Goal: Transaction & Acquisition: Book appointment/travel/reservation

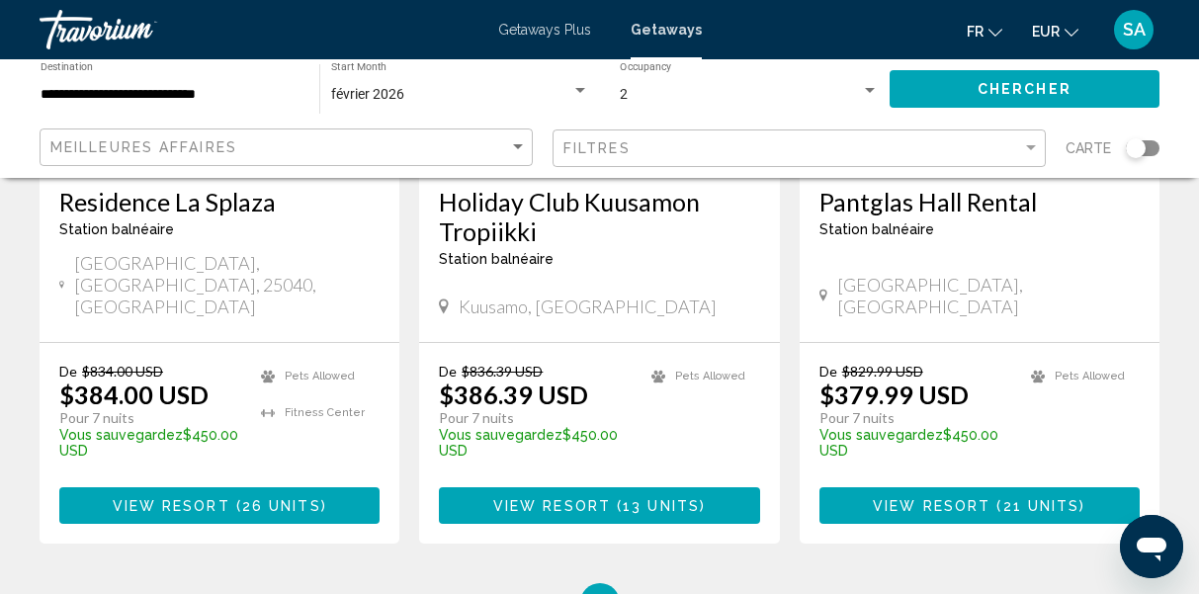
scroll to position [2639, 0]
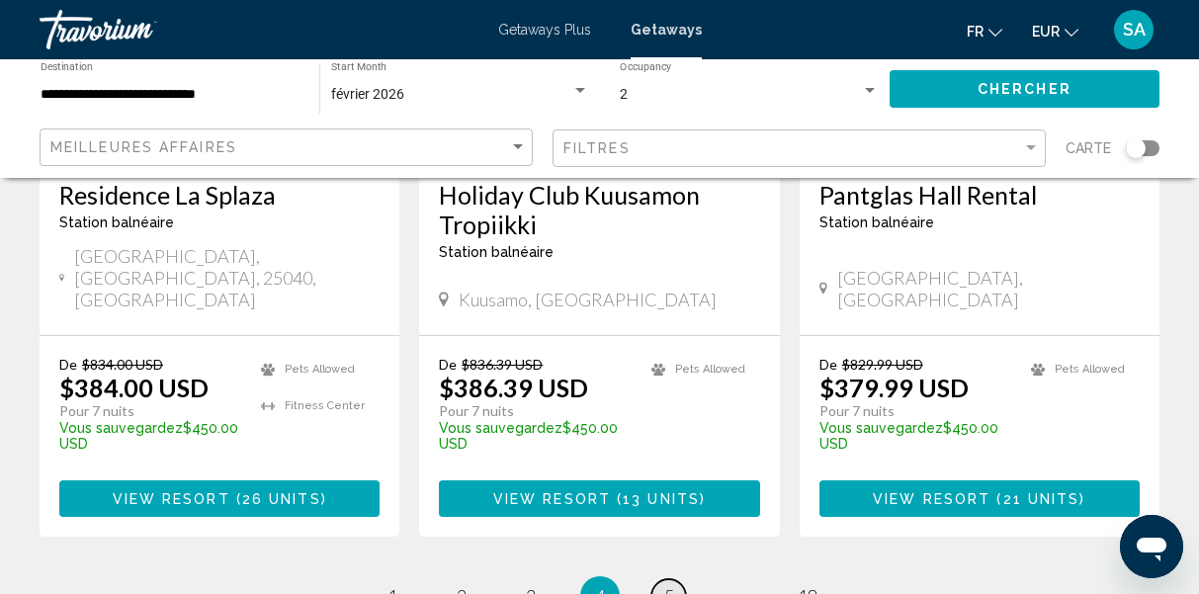
click at [676, 579] on link "page 5" at bounding box center [668, 596] width 35 height 35
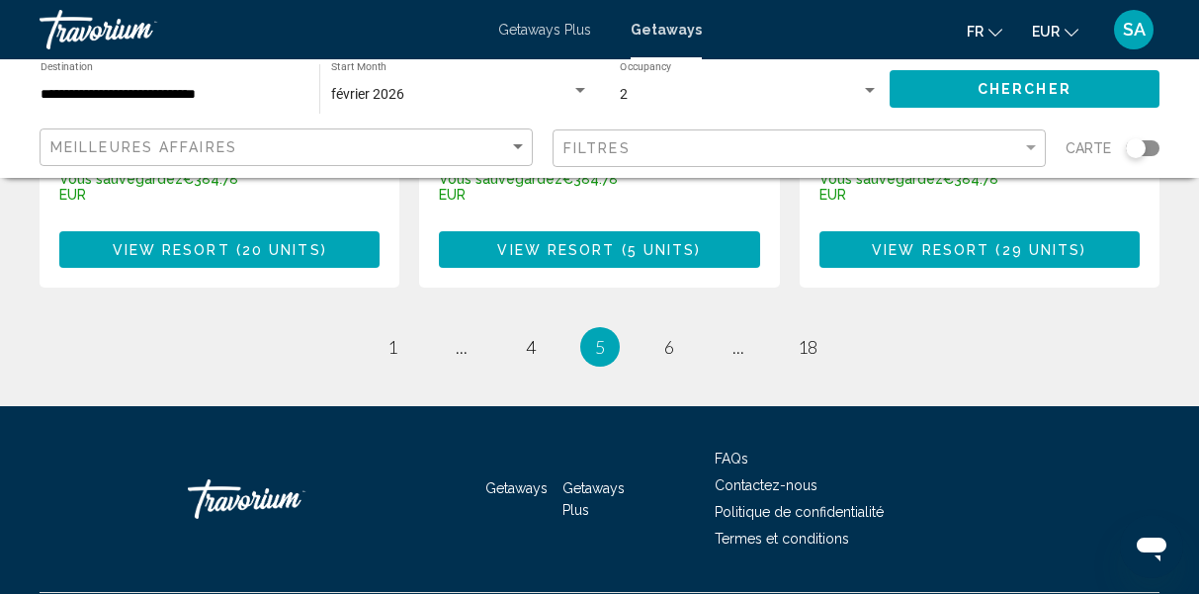
scroll to position [2812, 0]
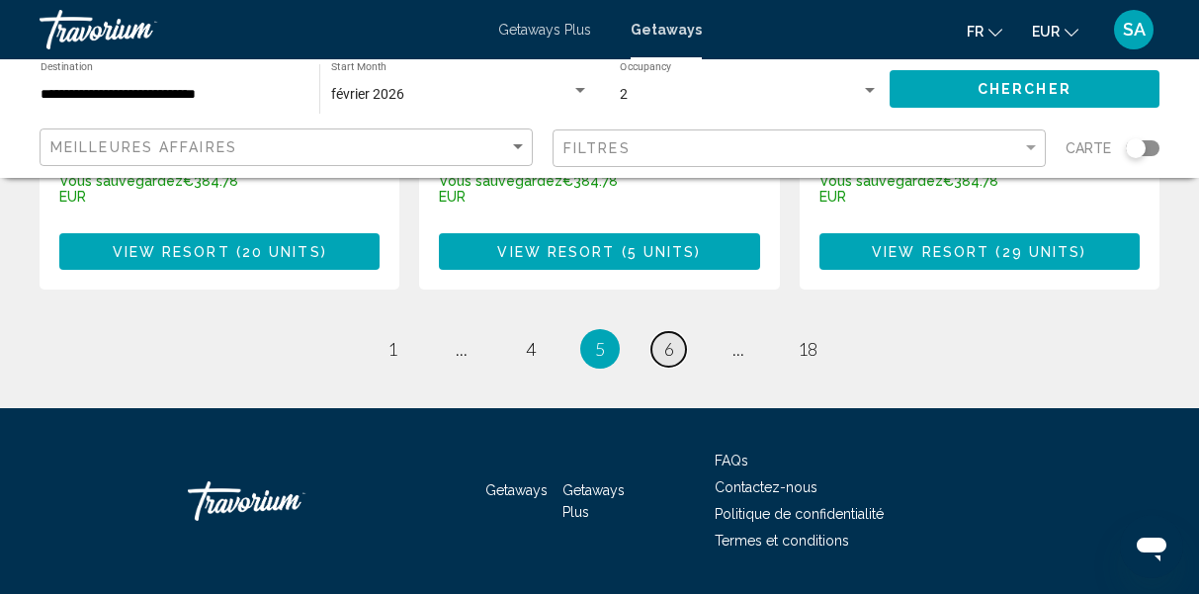
click at [668, 338] on span "6" at bounding box center [669, 349] width 10 height 22
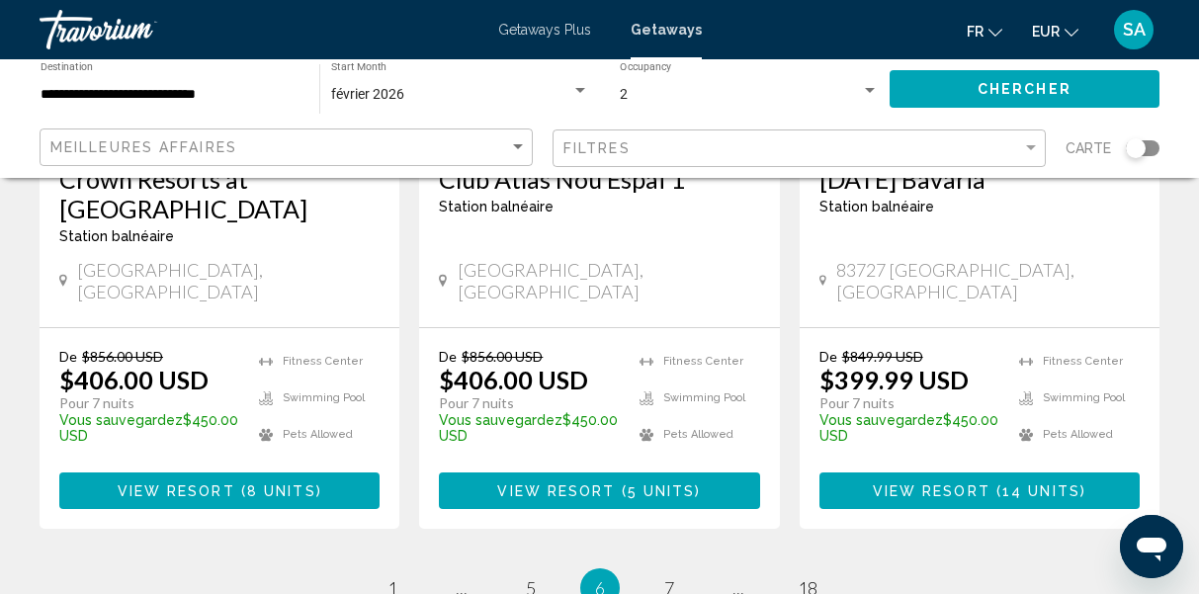
scroll to position [2642, 0]
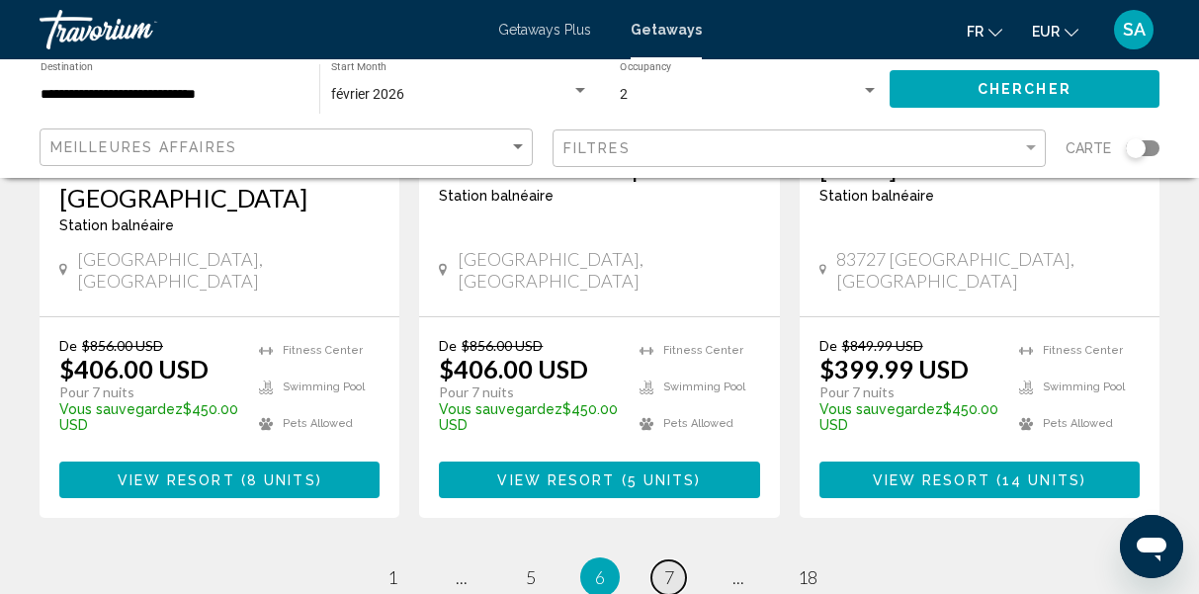
click at [672, 566] on span "7" at bounding box center [669, 577] width 10 height 22
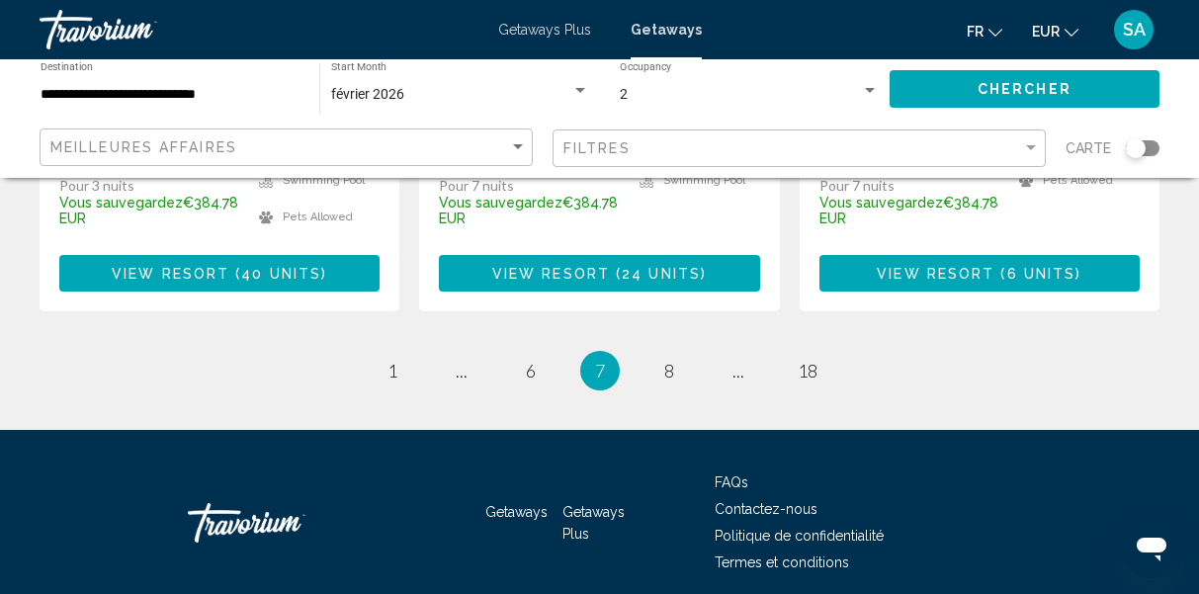
scroll to position [2870, 0]
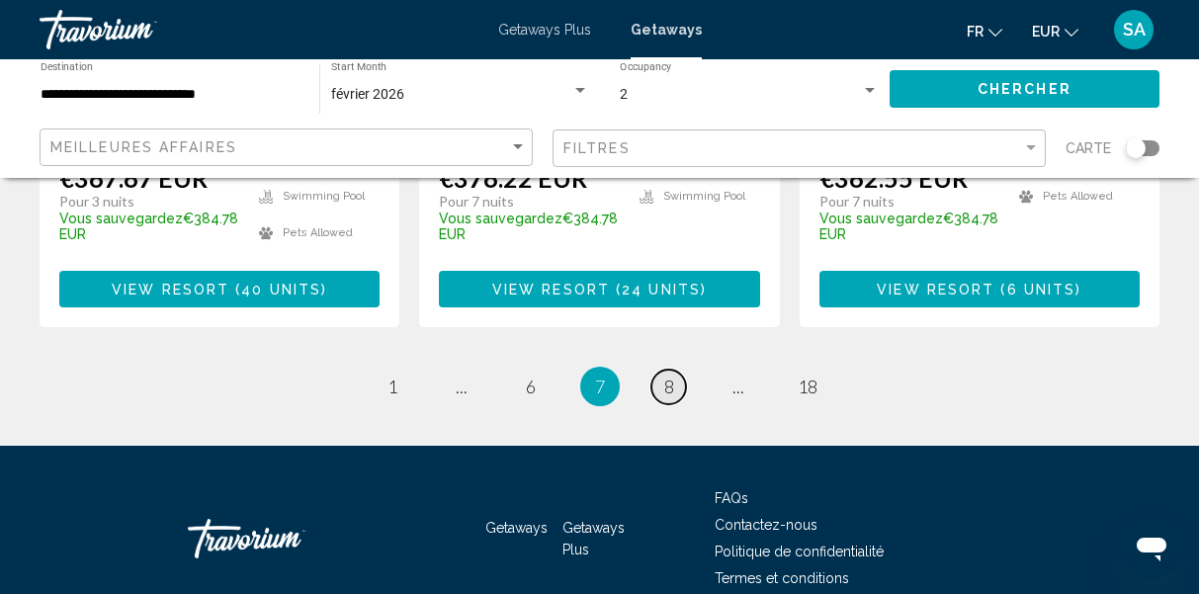
click at [666, 376] on span "8" at bounding box center [669, 387] width 10 height 22
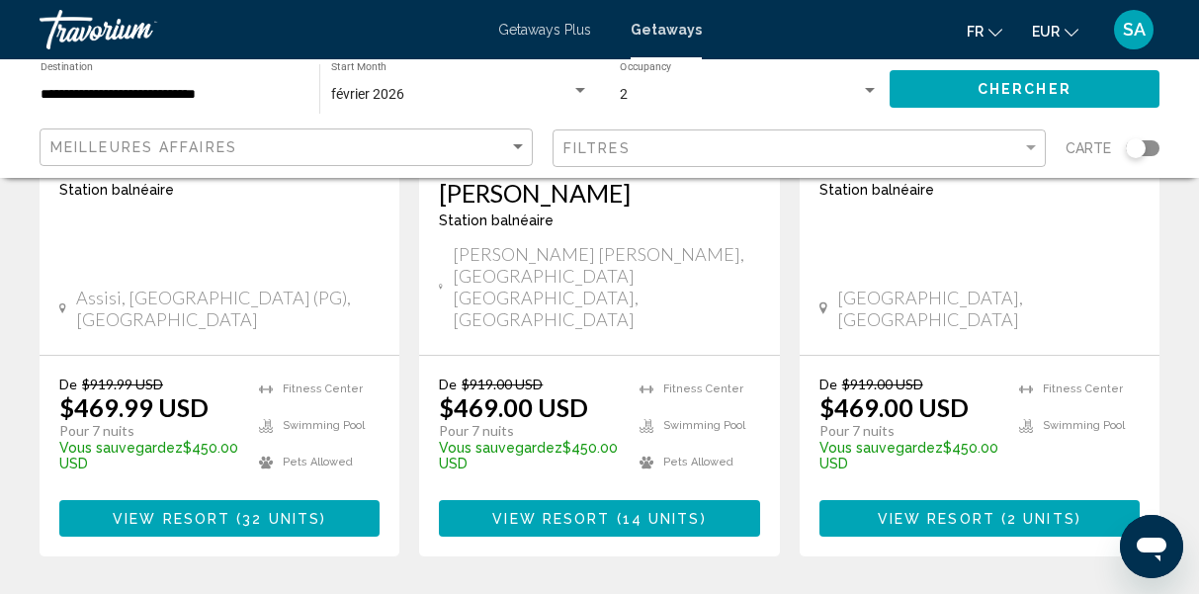
scroll to position [2744, 0]
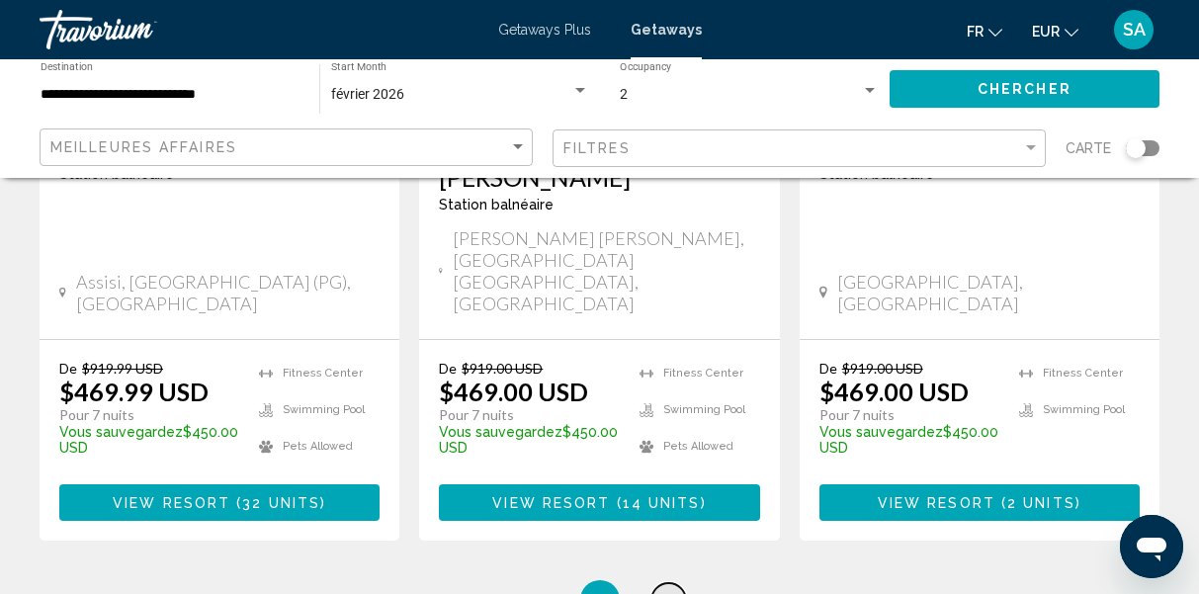
click at [668, 589] on span "9" at bounding box center [669, 600] width 10 height 22
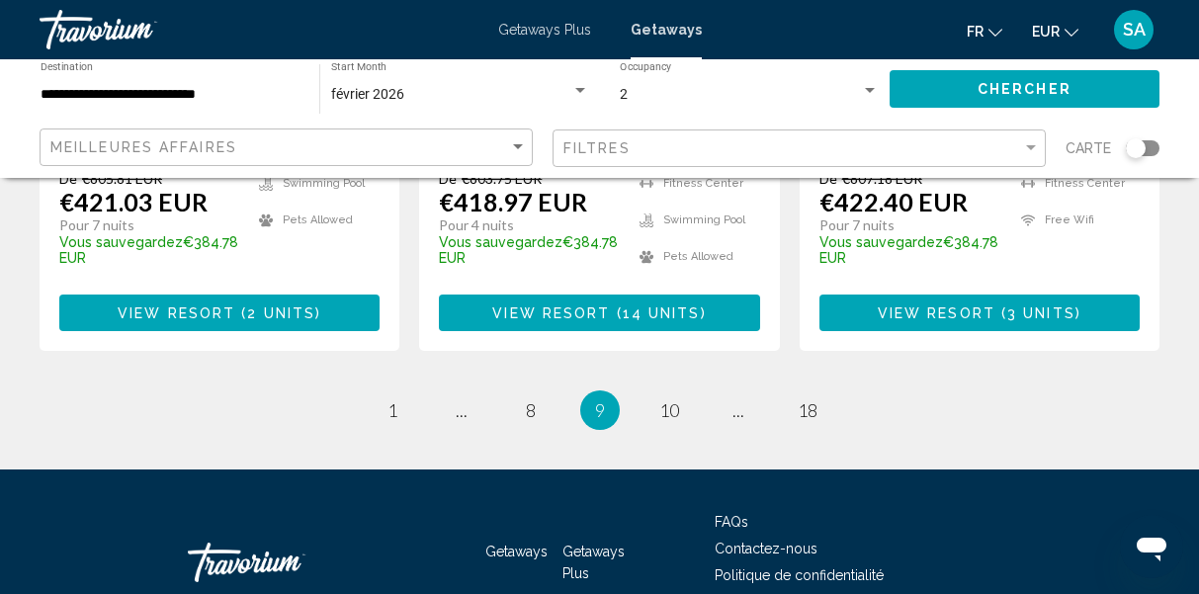
scroll to position [2811, 0]
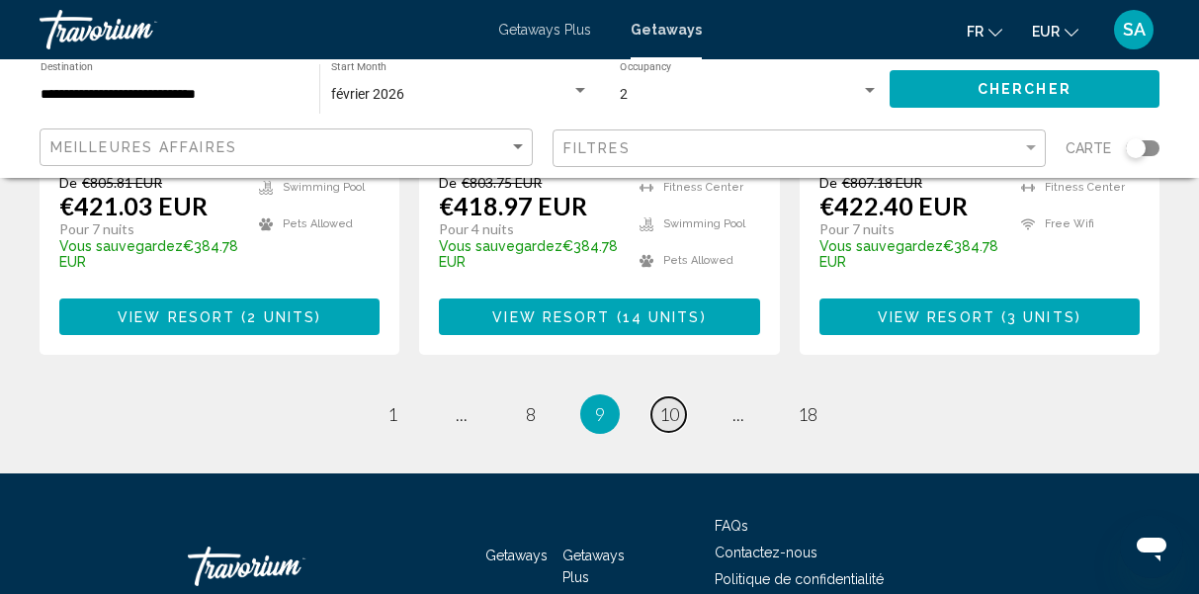
click at [673, 403] on span "10" at bounding box center [669, 414] width 20 height 22
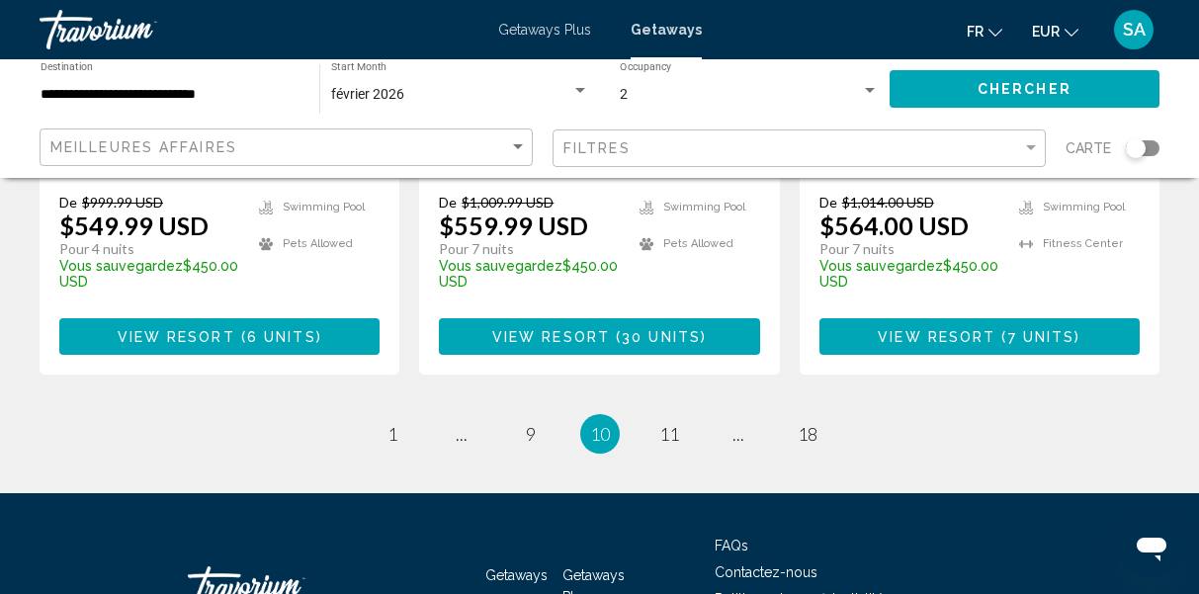
scroll to position [2936, 0]
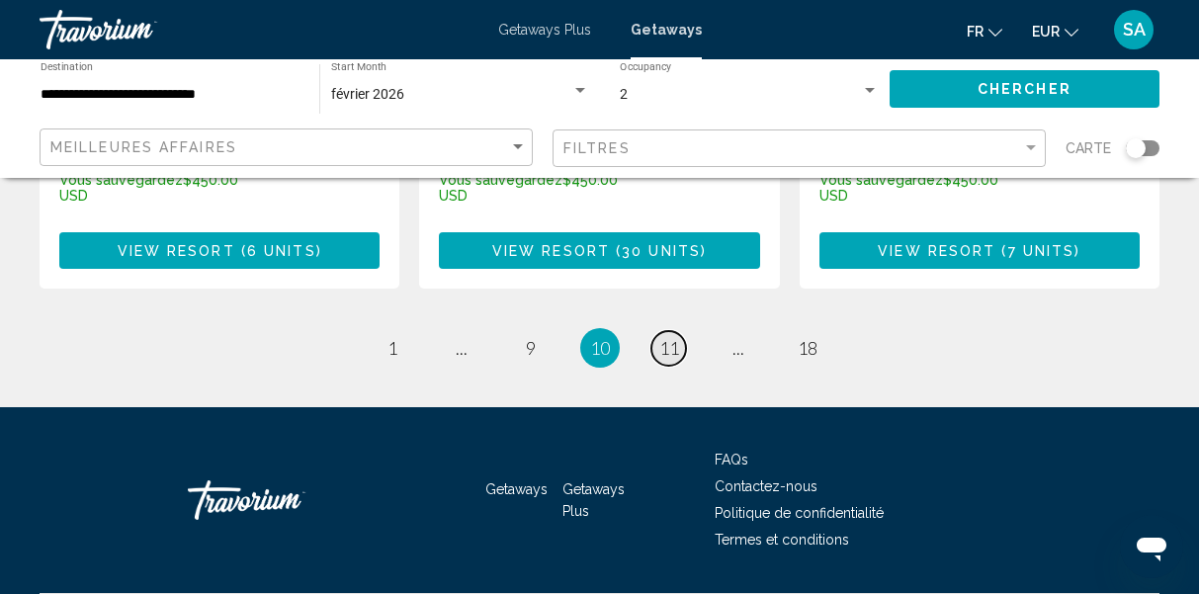
click at [672, 337] on span "11" at bounding box center [669, 348] width 20 height 22
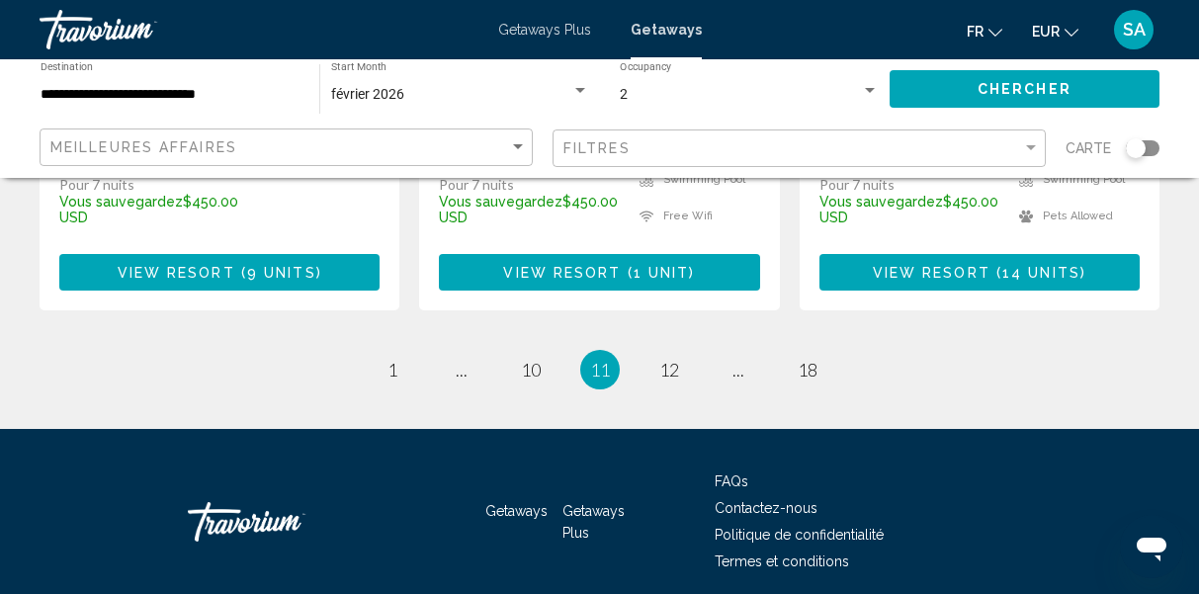
scroll to position [2935, 0]
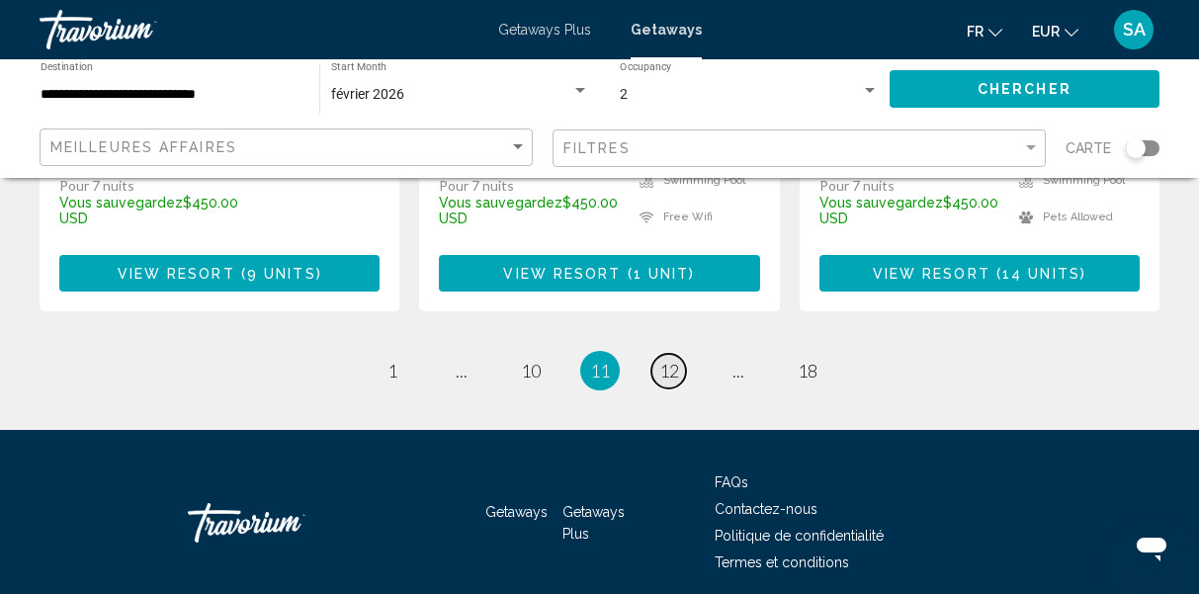
click at [673, 360] on span "12" at bounding box center [669, 371] width 20 height 22
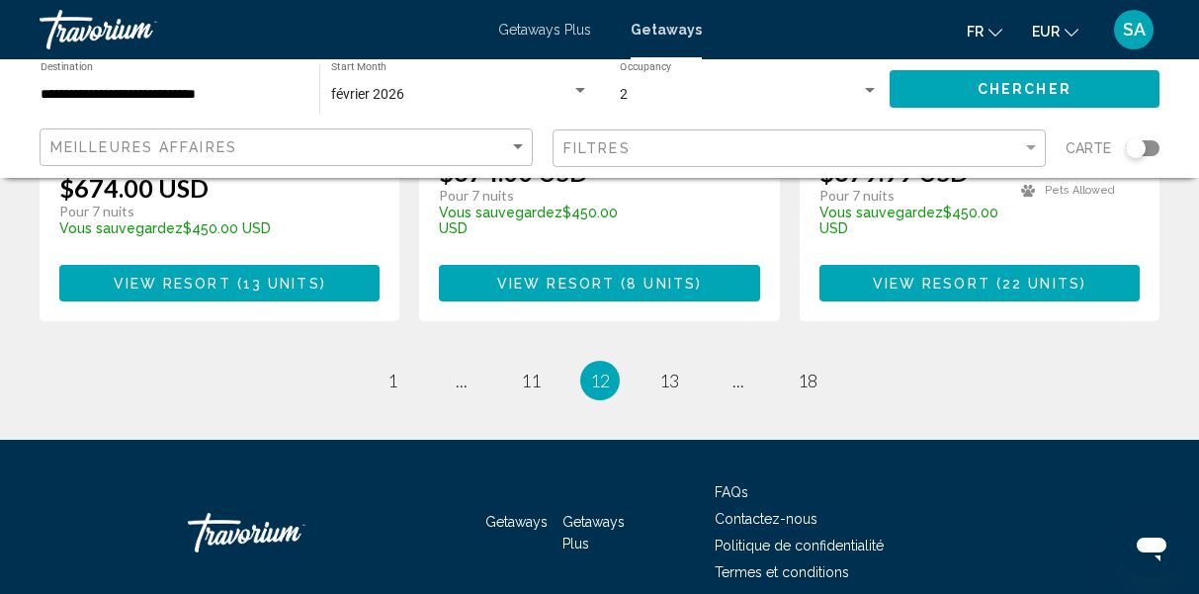
scroll to position [2892, 0]
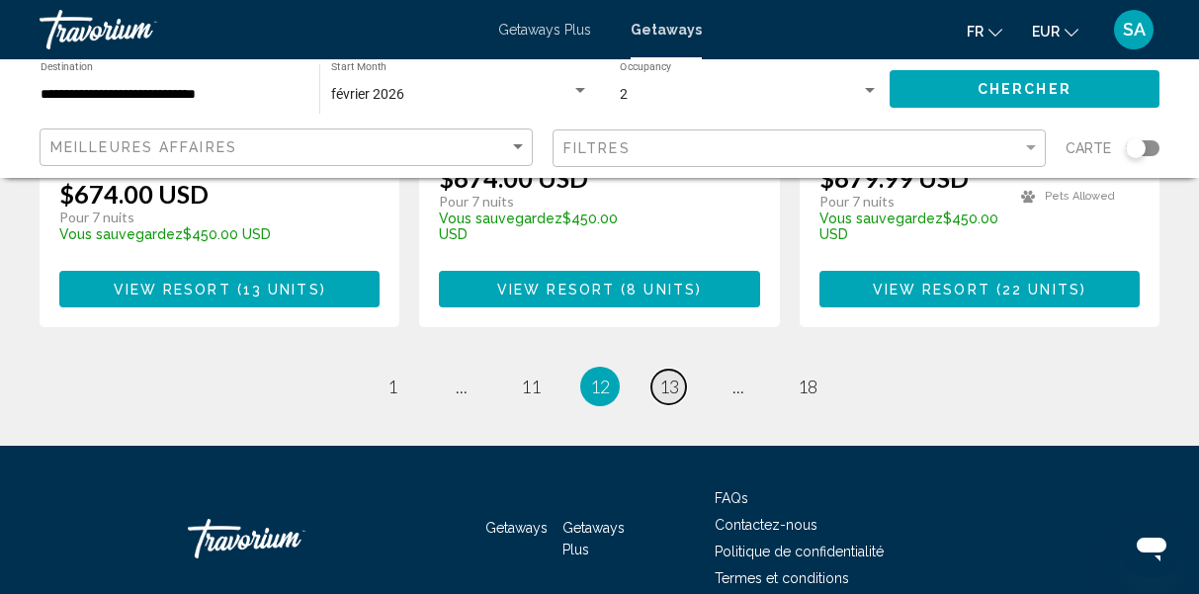
click at [669, 376] on span "13" at bounding box center [669, 387] width 20 height 22
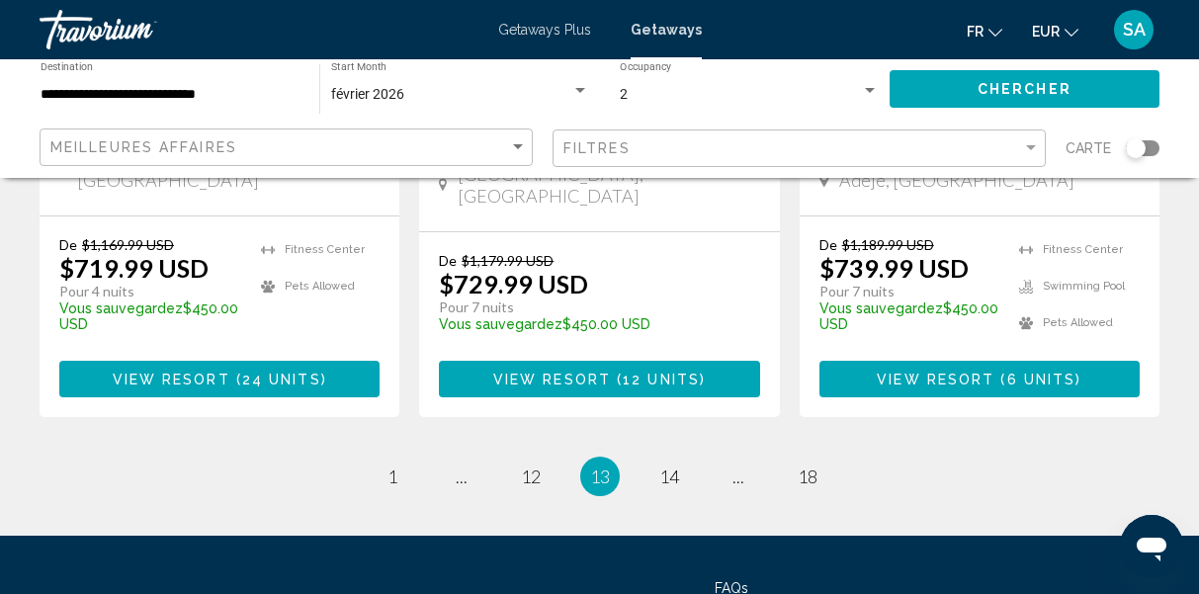
scroll to position [2897, 0]
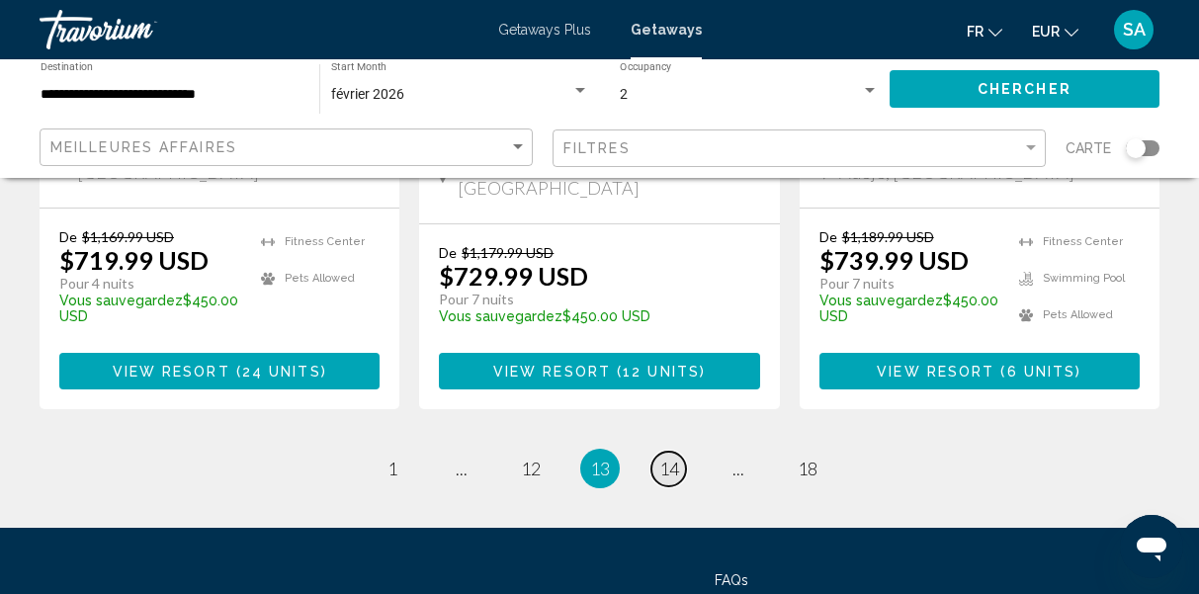
click at [674, 458] on span "14" at bounding box center [669, 469] width 20 height 22
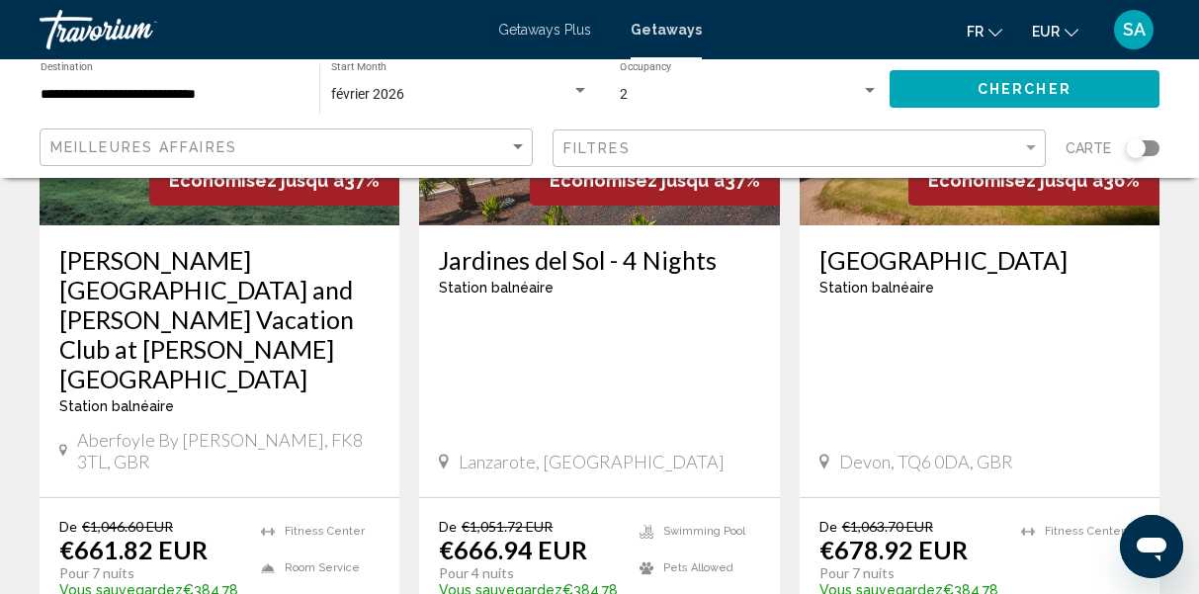
scroll to position [359, 0]
click at [595, 268] on h3 "Jardines del Sol - 4 Nights" at bounding box center [599, 259] width 320 height 30
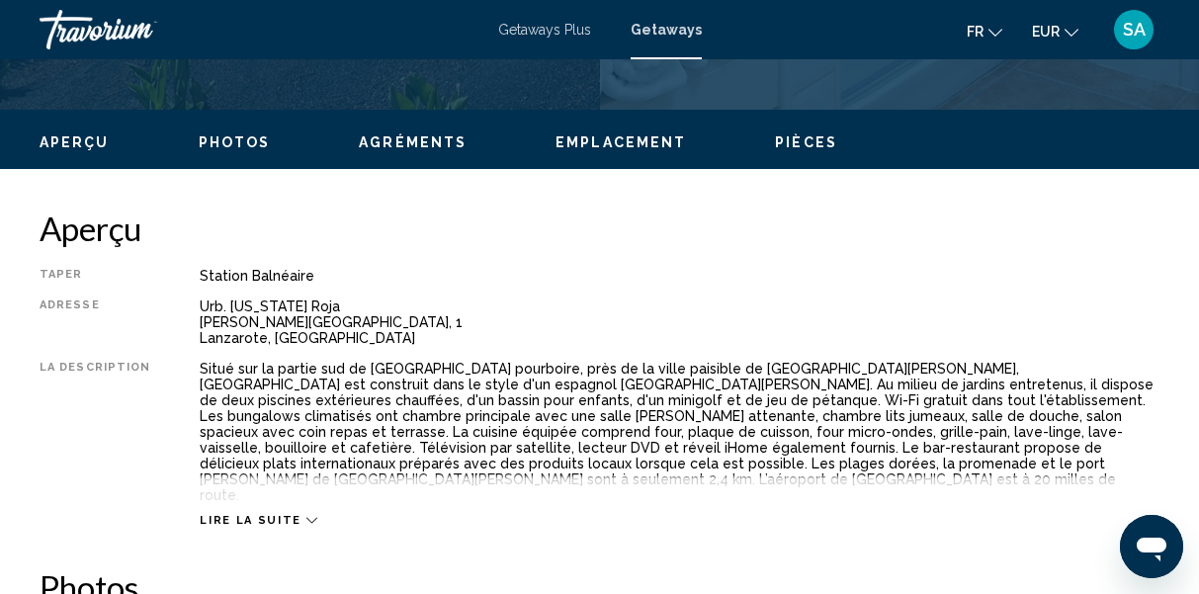
scroll to position [896, 0]
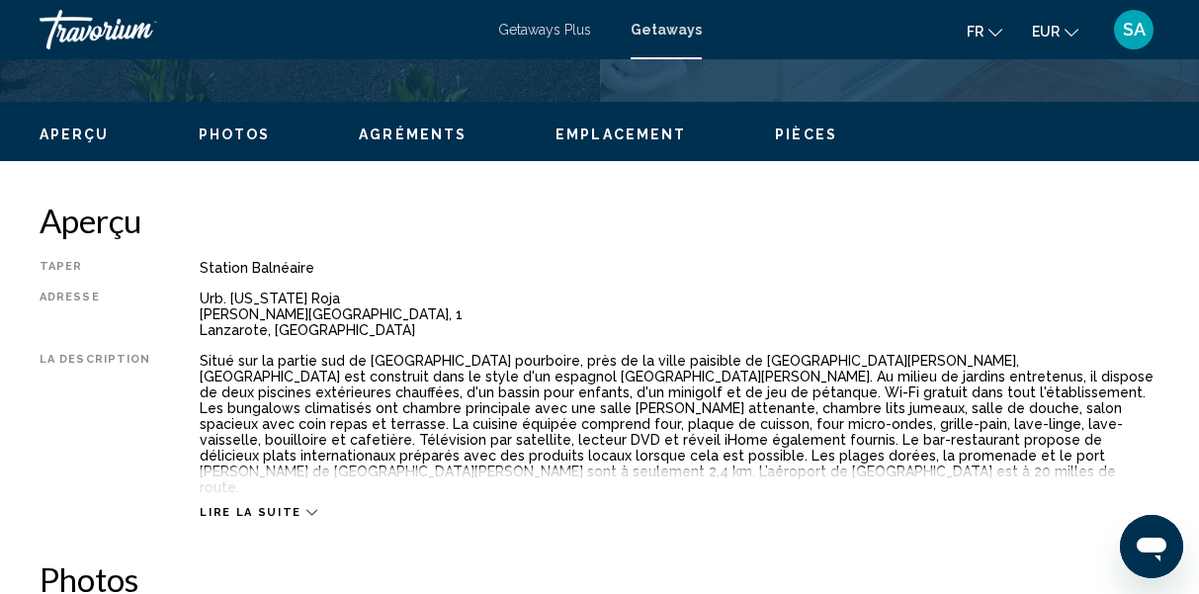
click at [240, 506] on span "Lire la suite" at bounding box center [250, 512] width 101 height 13
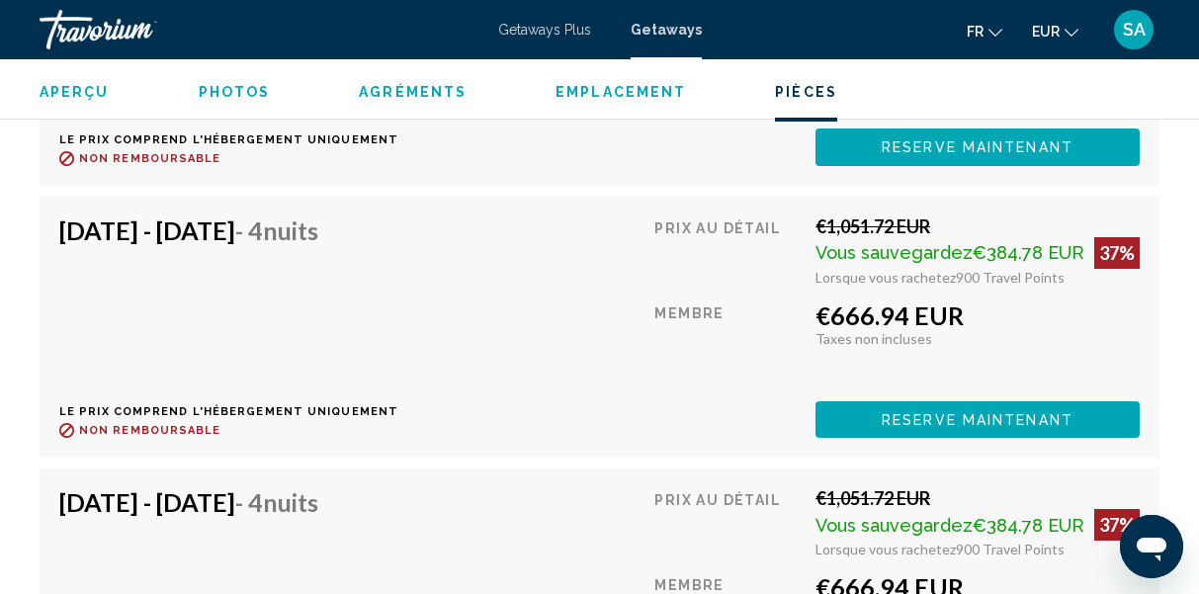
scroll to position [4096, 0]
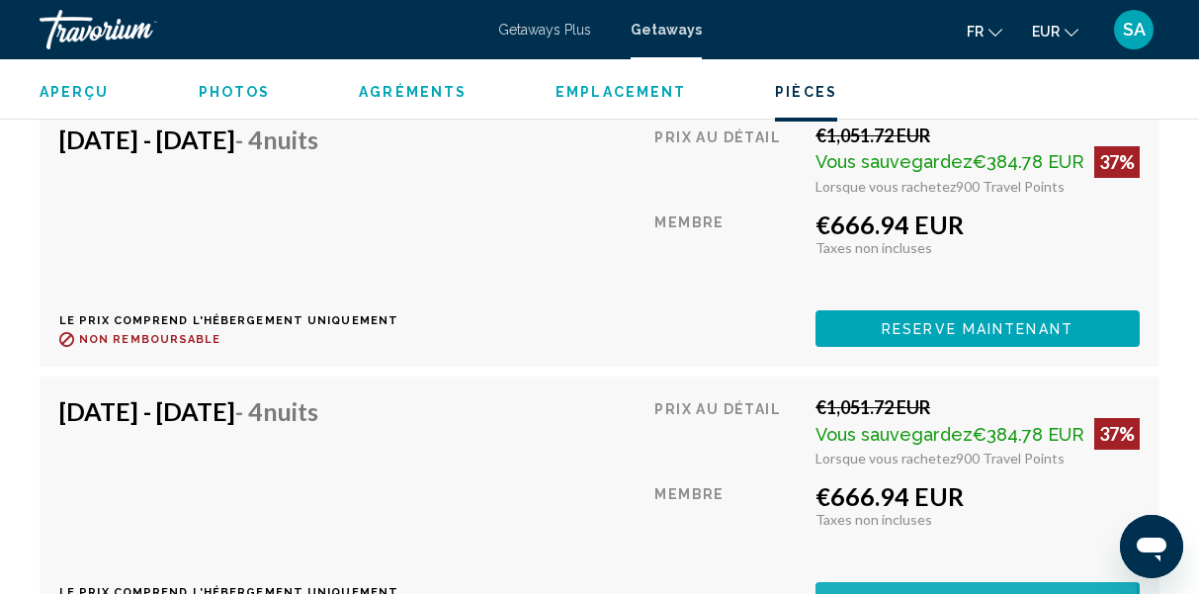
click at [868, 582] on button "Reserve maintenant" at bounding box center [977, 600] width 324 height 37
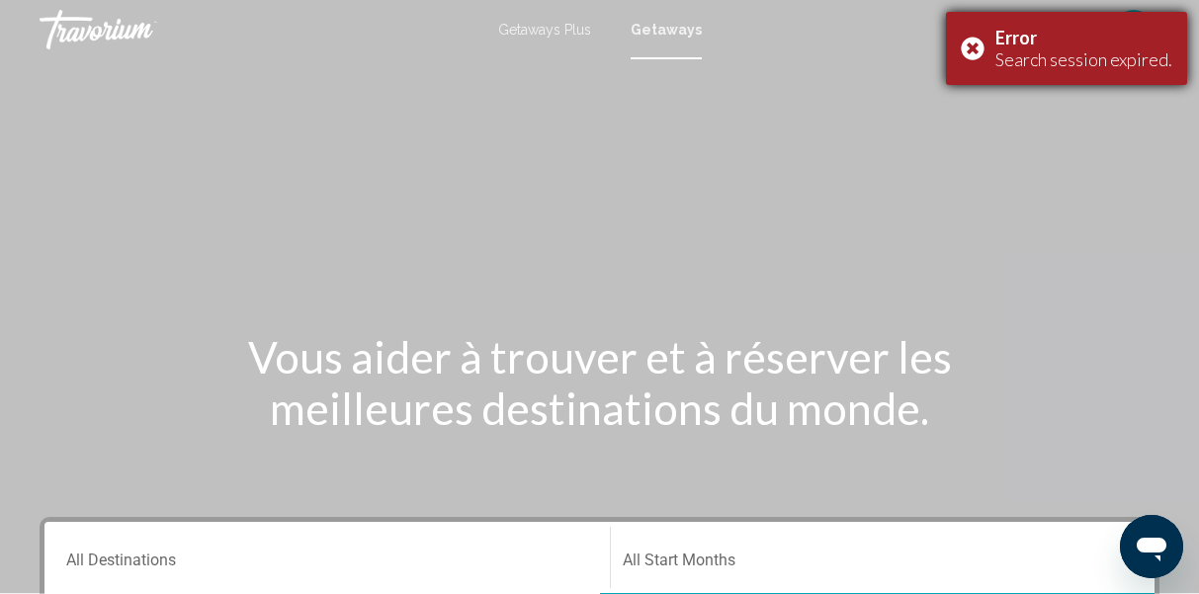
click at [981, 49] on div "Error Search session expired." at bounding box center [1066, 48] width 241 height 73
